Goal: Navigation & Orientation: Find specific page/section

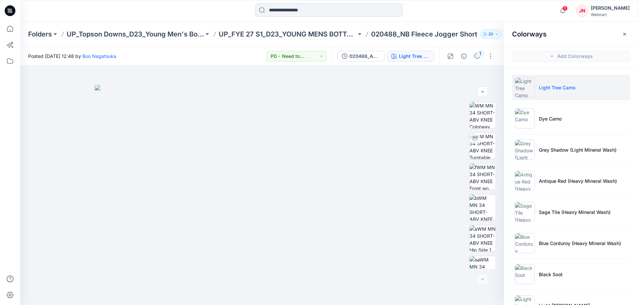
scroll to position [75, 0]
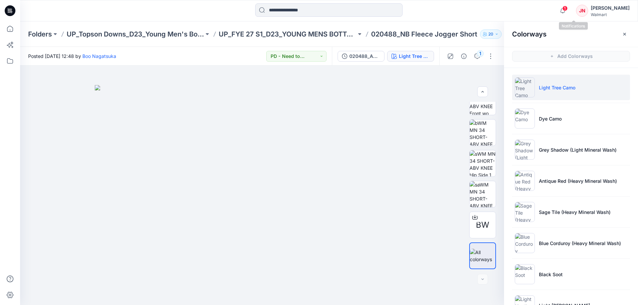
click at [568, 8] on span "1" at bounding box center [565, 8] width 5 height 5
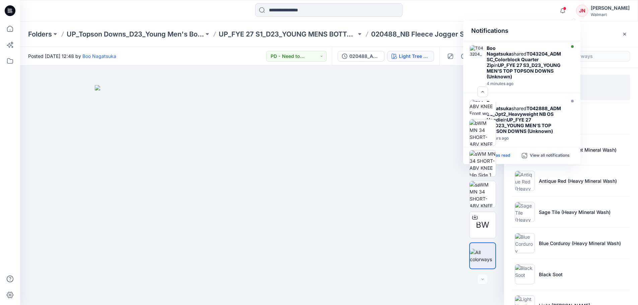
click at [507, 157] on p "Mark all as read" at bounding box center [495, 156] width 31 height 6
click at [42, 36] on p "Folders" at bounding box center [40, 33] width 24 height 9
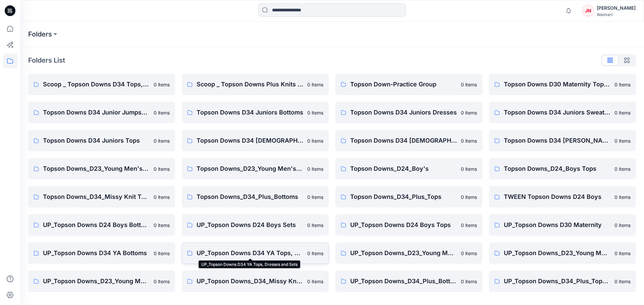
click at [259, 255] on p "UP_Topson Downs D34 YA Tops, Dresses and Sets" at bounding box center [249, 253] width 107 height 9
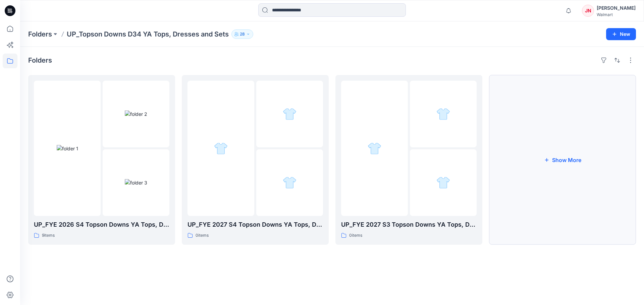
click at [542, 211] on button "Show More" at bounding box center [562, 160] width 147 height 170
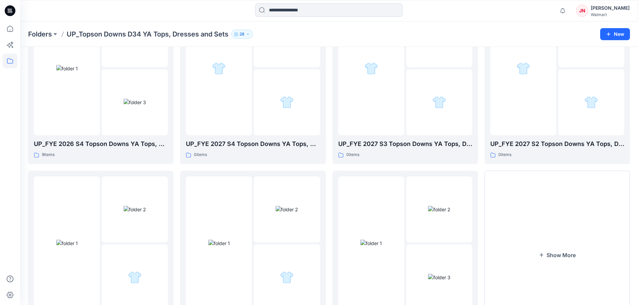
scroll to position [132, 0]
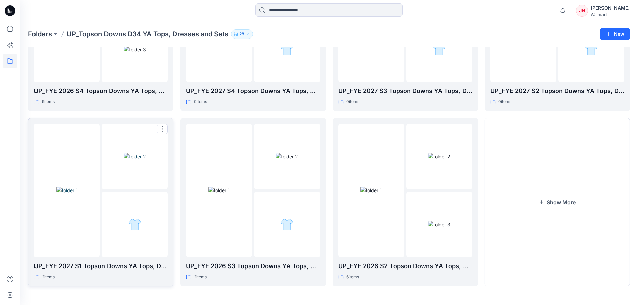
click at [140, 248] on div at bounding box center [135, 225] width 66 height 66
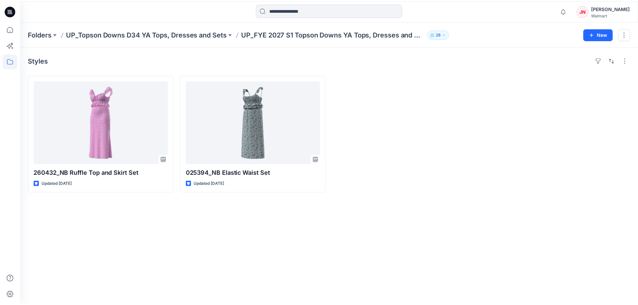
scroll to position [132, 0]
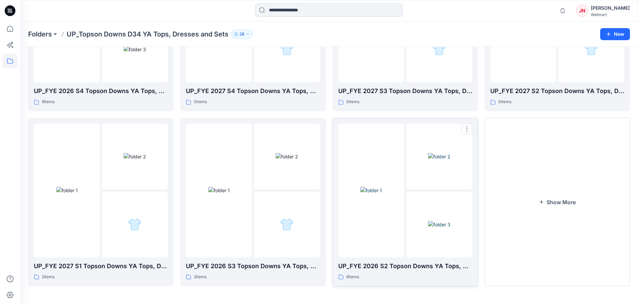
click at [365, 194] on img at bounding box center [371, 190] width 21 height 7
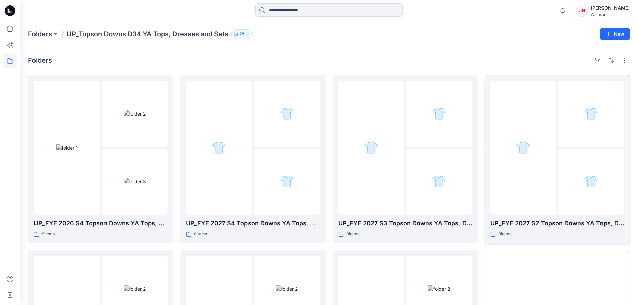
click at [521, 208] on div at bounding box center [524, 148] width 66 height 134
